Goal: Ask a question

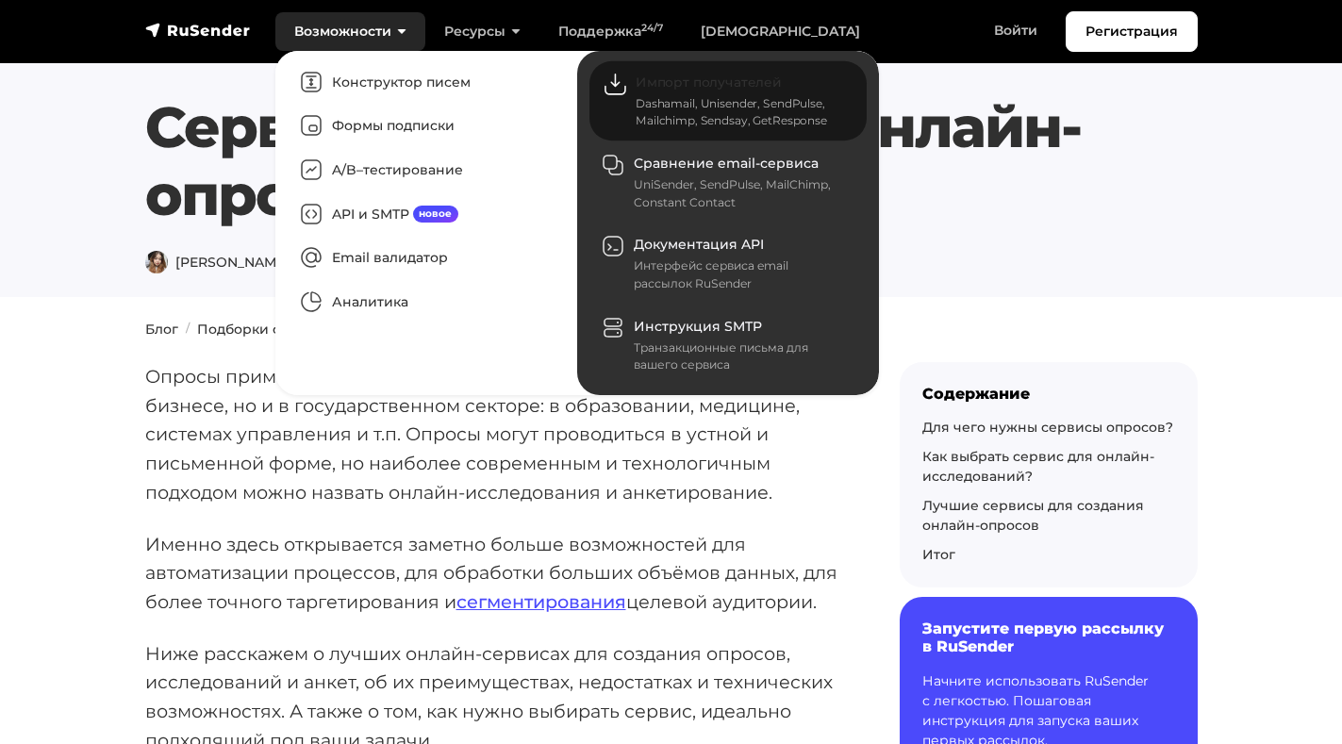
click at [657, 69] on link "Импорт получателей Dashamail, Unisender, SendPulse, Mailchimp, Sendsay, GetResp…" at bounding box center [727, 101] width 277 height 80
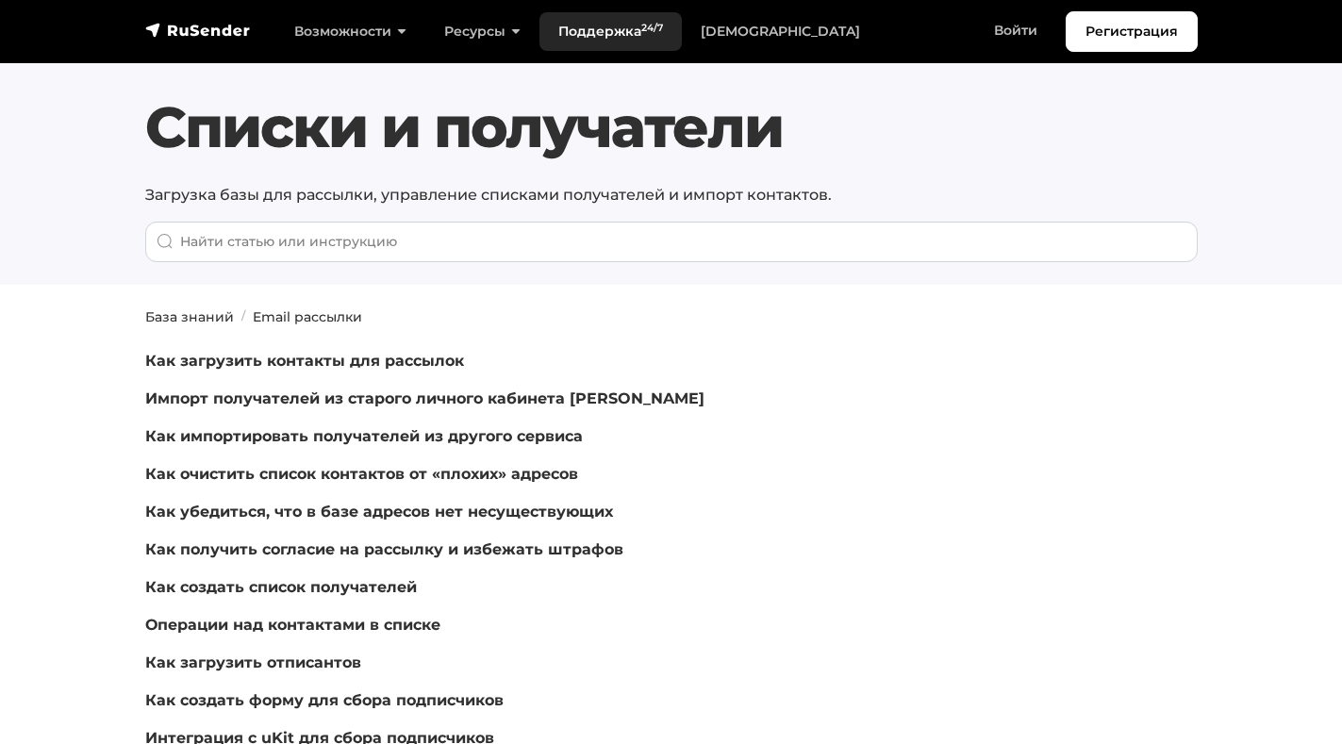
click at [563, 22] on link "Поддержка 24/7" at bounding box center [610, 31] width 142 height 39
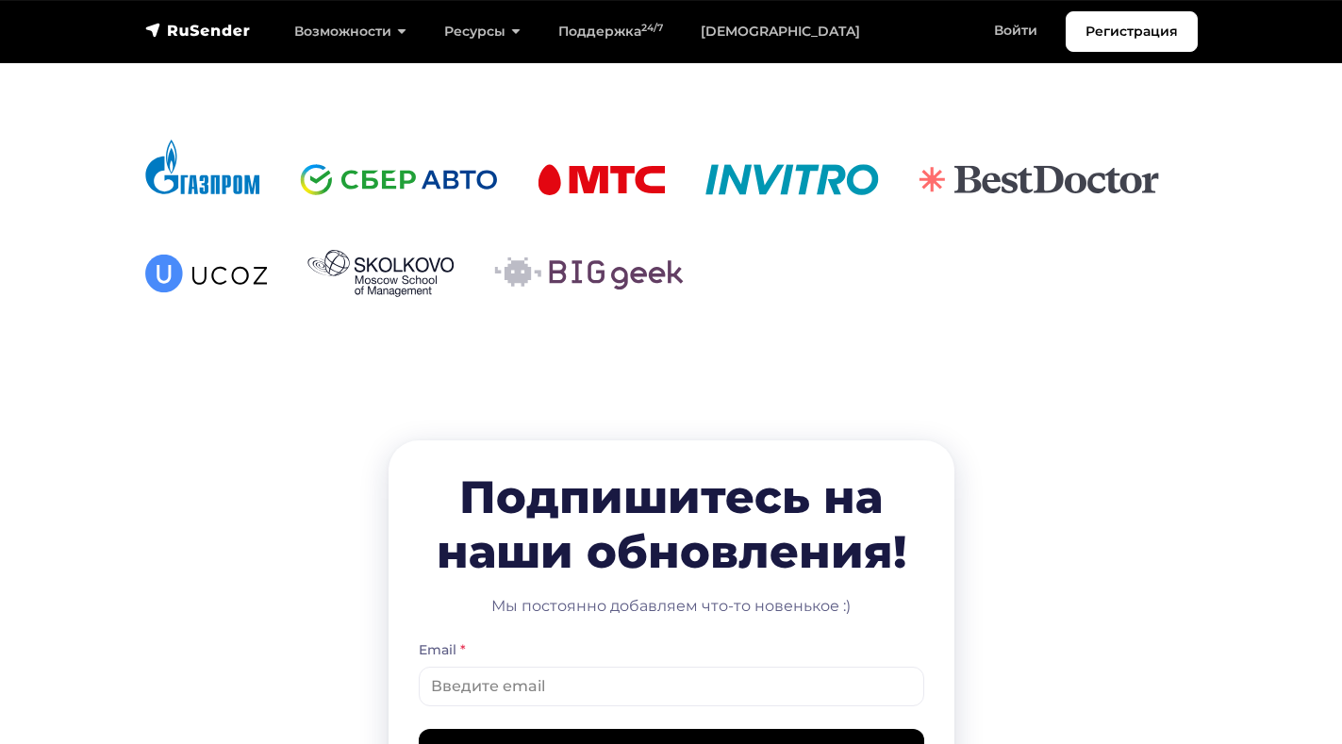
scroll to position [4139, 0]
